Goal: Information Seeking & Learning: Check status

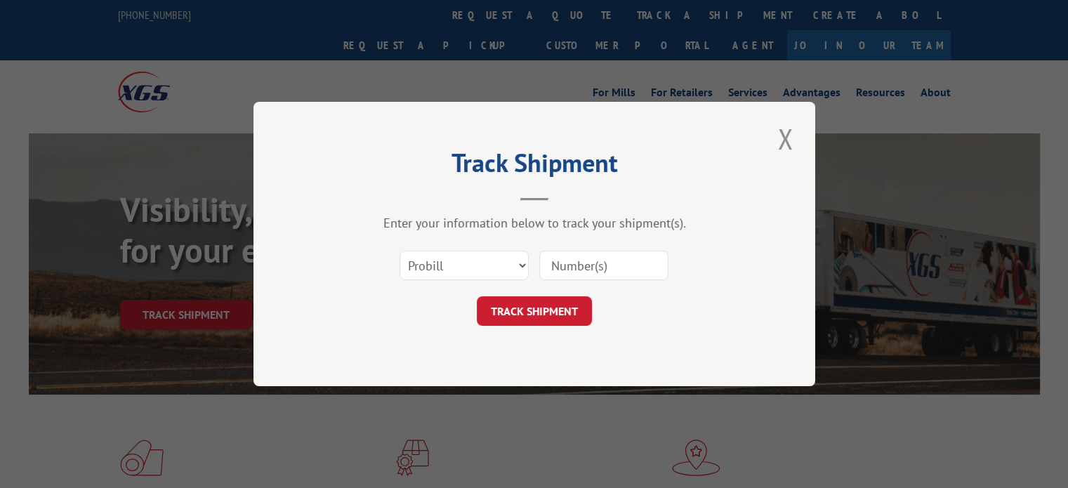
click at [604, 263] on input at bounding box center [603, 265] width 129 height 29
paste input "17536630"
type input "17536630"
click at [530, 302] on button "TRACK SHIPMENT" at bounding box center [534, 310] width 115 height 29
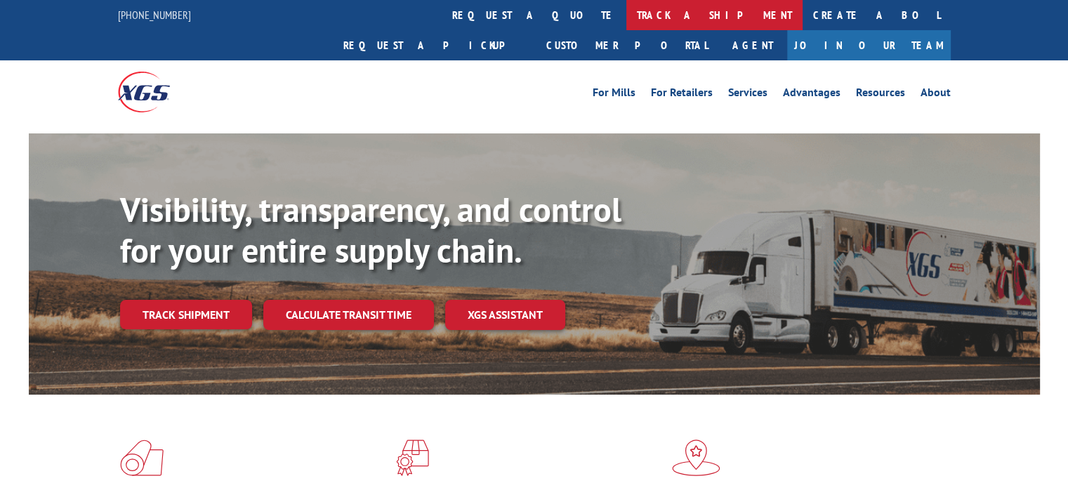
click at [626, 13] on link "track a shipment" at bounding box center [714, 15] width 176 height 30
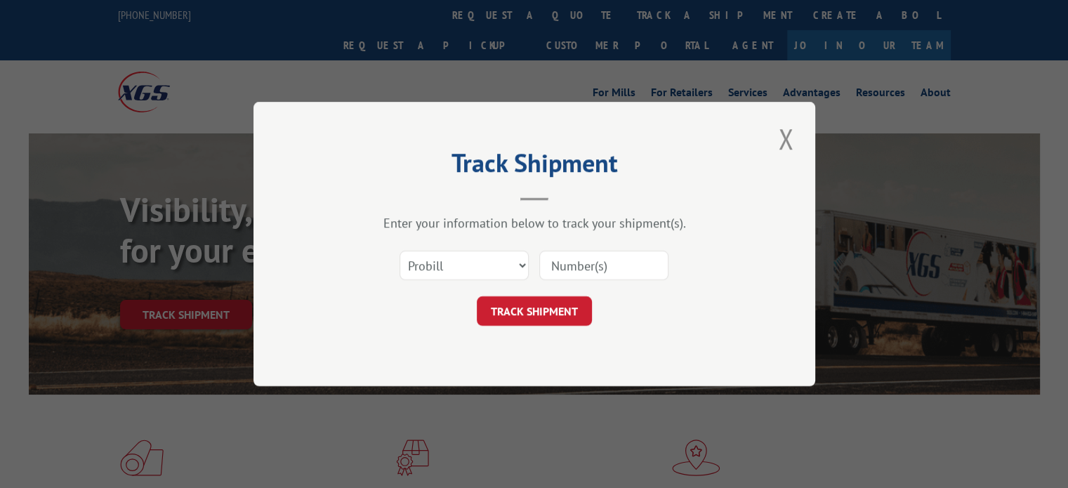
click at [593, 265] on input at bounding box center [603, 265] width 129 height 29
paste input "17535841"
type input "17535841"
click at [531, 296] on button "TRACK SHIPMENT" at bounding box center [534, 310] width 115 height 29
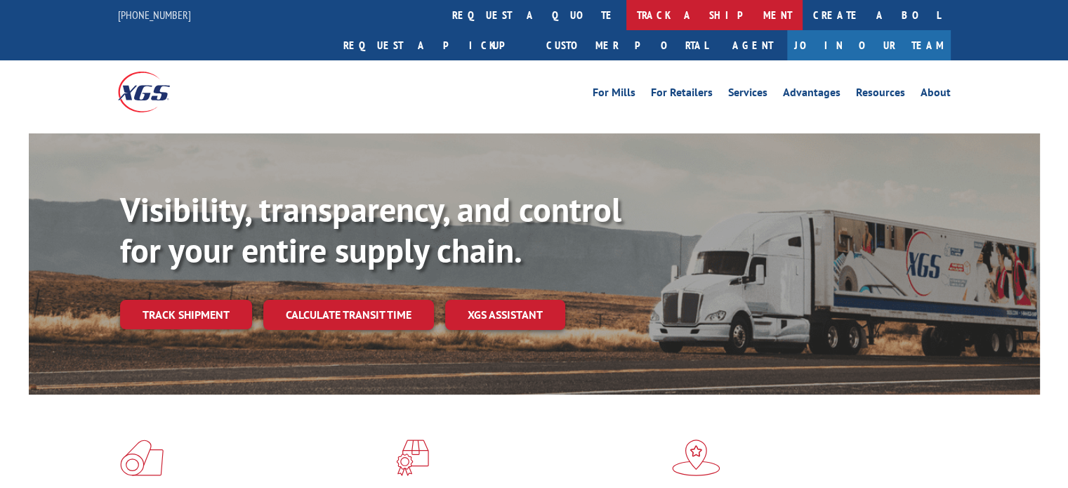
click at [626, 9] on link "track a shipment" at bounding box center [714, 15] width 176 height 30
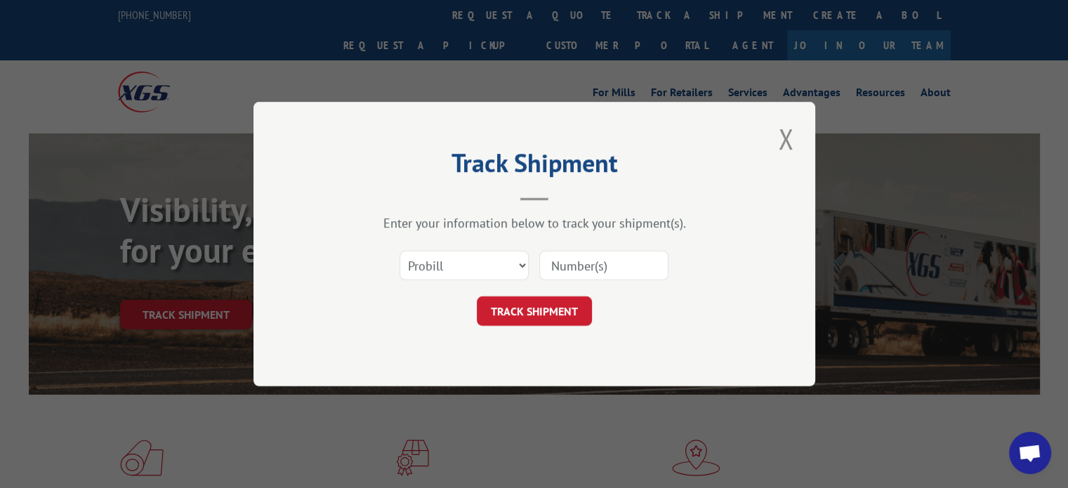
click at [583, 251] on input at bounding box center [603, 265] width 129 height 29
paste input "17536290"
type input "17536290"
click at [514, 334] on div "Track Shipment Enter your information below to track your shipment(s). Select c…" at bounding box center [535, 244] width 562 height 284
click at [522, 308] on button "TRACK SHIPMENT" at bounding box center [534, 310] width 115 height 29
